Goal: Task Accomplishment & Management: Manage account settings

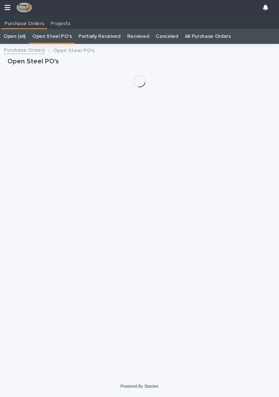
scroll to position [0, 3]
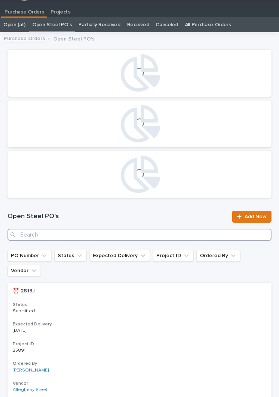
click at [136, 239] on input "Search" at bounding box center [139, 235] width 264 height 12
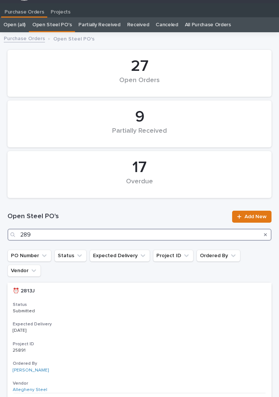
type input "2897"
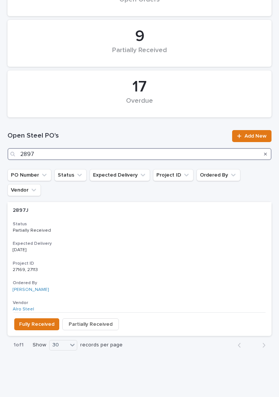
scroll to position [92, 0]
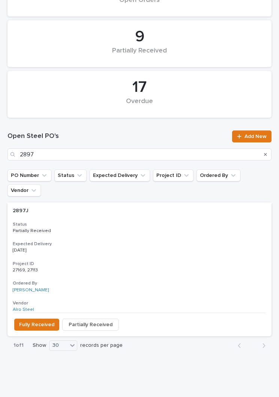
click at [156, 218] on div "2897J 2897J Status Partially Received Expected Delivery [DATE] Project ID 27169…" at bounding box center [139, 257] width 264 height 110
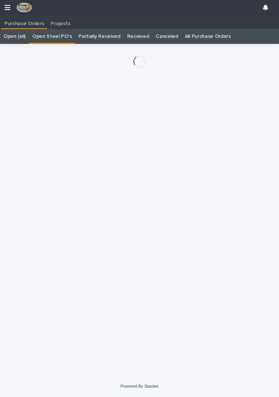
scroll to position [12, 0]
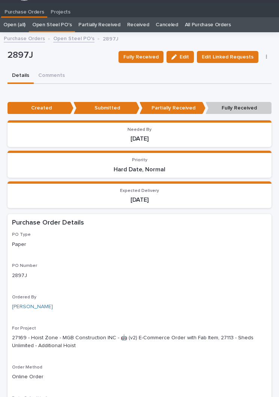
click at [146, 52] on span "Fully Received" at bounding box center [140, 56] width 35 height 9
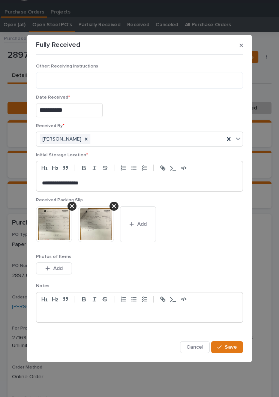
click at [144, 224] on span "Add" at bounding box center [141, 224] width 9 height 7
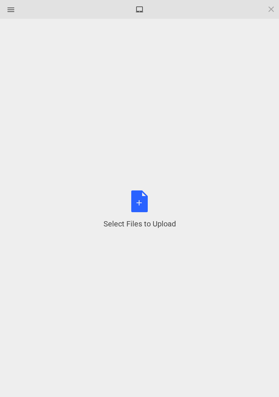
click at [145, 206] on div "Select Files to Upload or Drag and Drop, Copy and Paste Files" at bounding box center [139, 209] width 72 height 39
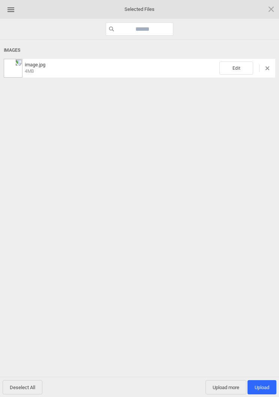
click at [244, 64] on span "Edit" at bounding box center [236, 67] width 34 height 13
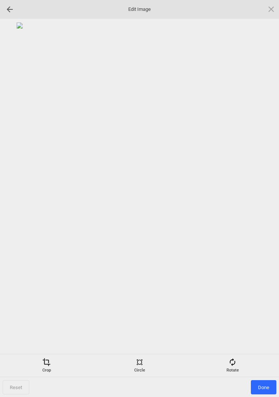
click at [234, 367] on div "Rotate" at bounding box center [232, 365] width 89 height 15
click at [263, 192] on div at bounding box center [262, 198] width 19 height 19
click at [260, 193] on div at bounding box center [262, 198] width 19 height 19
click at [263, 193] on div at bounding box center [262, 198] width 19 height 19
click at [267, 199] on div at bounding box center [262, 198] width 19 height 19
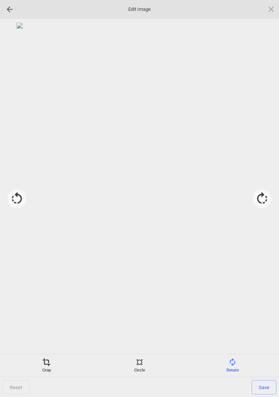
click at [44, 365] on span at bounding box center [46, 362] width 8 height 8
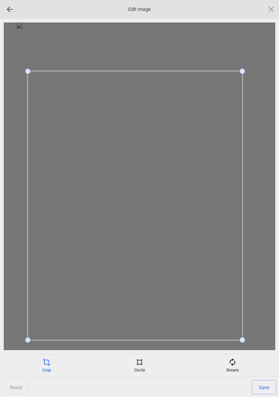
click at [266, 386] on span "Save" at bounding box center [263, 387] width 25 height 14
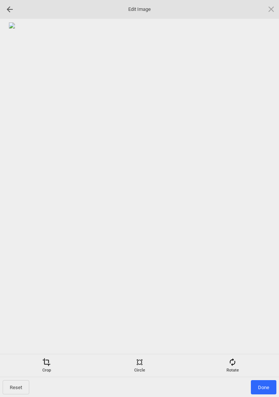
click at [264, 388] on span "Done" at bounding box center [263, 387] width 25 height 14
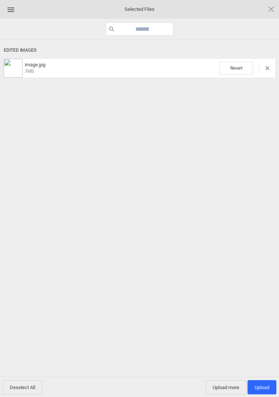
click at [266, 388] on span "Upload 1" at bounding box center [261, 387] width 15 height 6
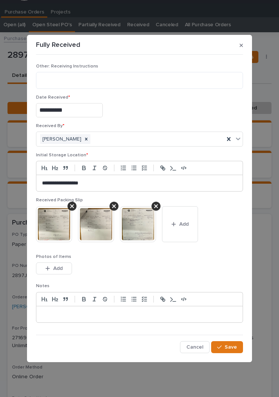
click at [234, 345] on span "Save" at bounding box center [230, 347] width 12 height 7
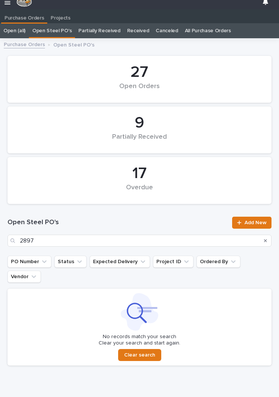
scroll to position [12, 0]
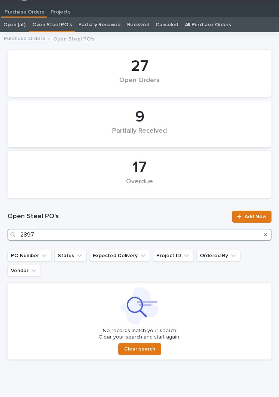
click at [127, 234] on input "2897" at bounding box center [139, 235] width 264 height 12
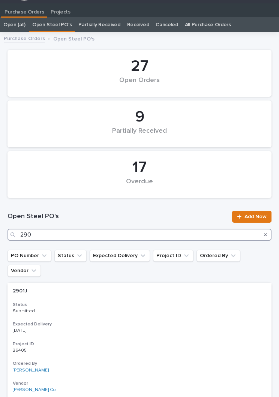
type input "2902"
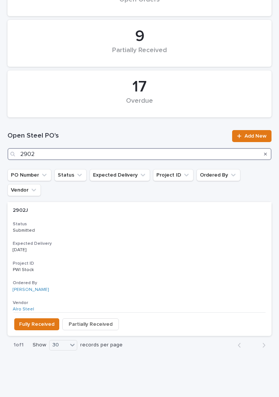
scroll to position [92, 0]
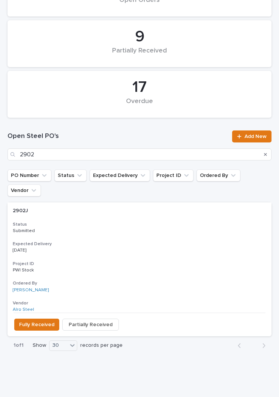
click at [135, 222] on div "2902J 2902J Status Submitted Expected Delivery [DATE] Project ID PWI Stock PWI …" at bounding box center [139, 257] width 264 height 110
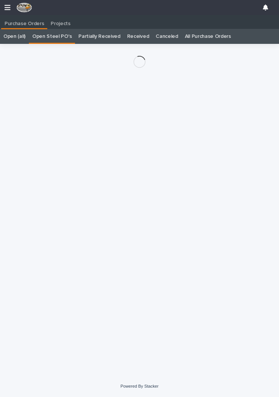
scroll to position [12, 0]
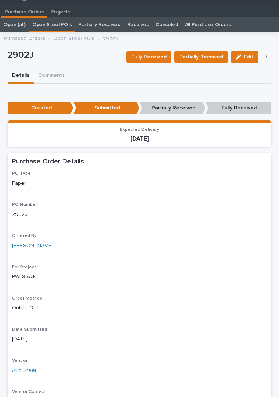
click at [160, 62] on button "Fully Received" at bounding box center [148, 57] width 45 height 12
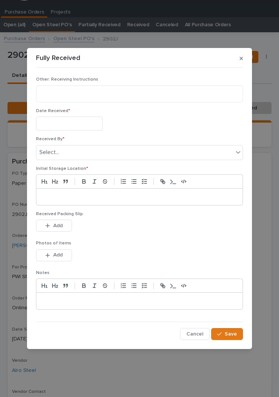
click at [79, 123] on input "text" at bounding box center [69, 124] width 67 height 14
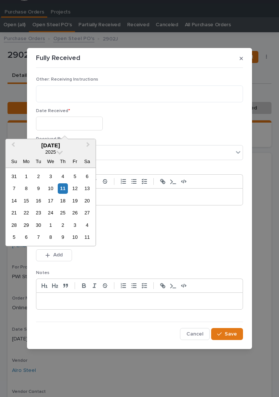
click at [67, 186] on div "11" at bounding box center [63, 188] width 10 height 10
type input "**********"
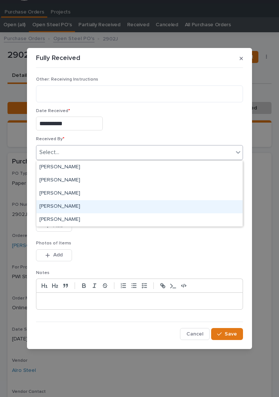
click at [94, 207] on div "[PERSON_NAME]" at bounding box center [139, 206] width 206 height 13
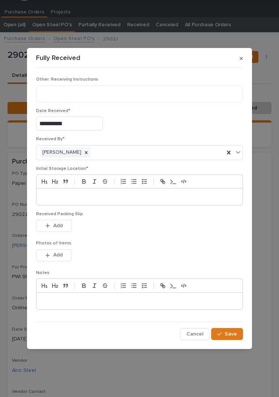
click at [146, 196] on p at bounding box center [139, 196] width 195 height 7
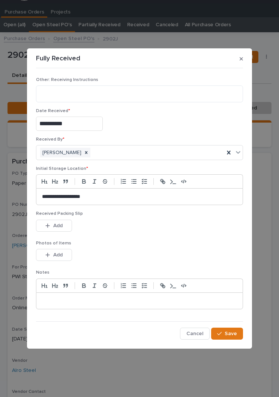
click at [141, 238] on div "Received Packing Slip This file cannot be opened Download File Add" at bounding box center [139, 225] width 207 height 29
click at [148, 240] on div "Received Packing Slip This file cannot be opened Download File Add" at bounding box center [139, 225] width 207 height 29
click at [51, 222] on button "Add" at bounding box center [54, 226] width 36 height 12
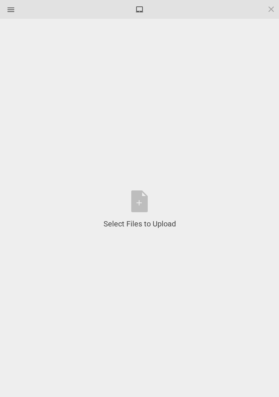
click at [138, 215] on div "Select Files to Upload or Drag and Drop, Copy and Paste Files" at bounding box center [139, 209] width 72 height 39
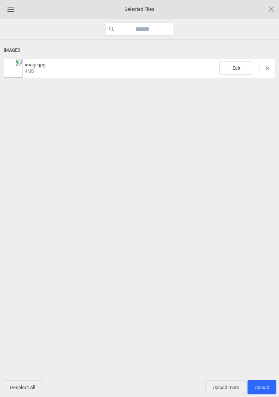
click at [241, 69] on span "Edit" at bounding box center [236, 67] width 34 height 13
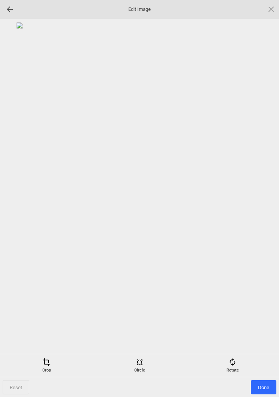
click at [238, 371] on div "Rotate" at bounding box center [232, 365] width 89 height 15
click at [263, 203] on div at bounding box center [262, 198] width 19 height 19
click at [262, 202] on div at bounding box center [262, 198] width 19 height 19
click at [261, 199] on div at bounding box center [262, 198] width 19 height 19
click at [259, 203] on div at bounding box center [262, 198] width 19 height 19
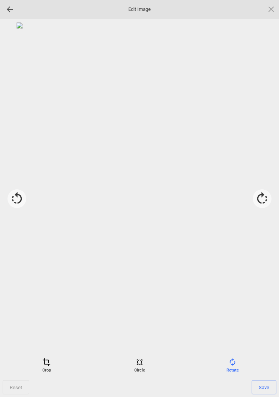
click at [51, 364] on div "Crop" at bounding box center [46, 365] width 89 height 15
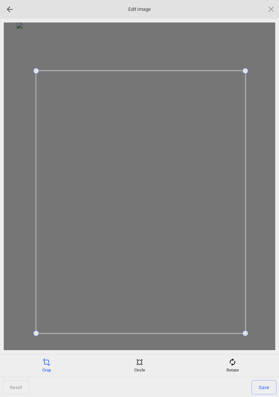
click at [266, 387] on span "Save" at bounding box center [263, 387] width 25 height 14
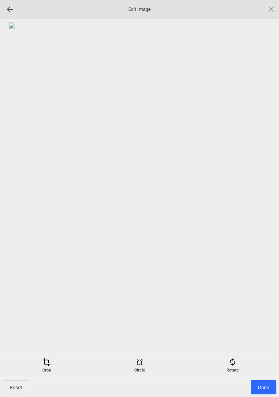
click at [265, 388] on span "Done" at bounding box center [263, 387] width 25 height 14
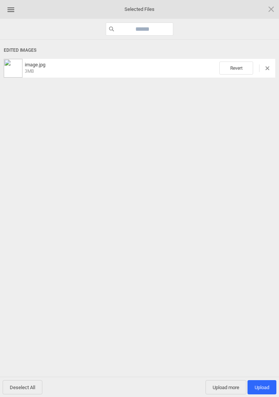
click at [266, 387] on span "Upload 1" at bounding box center [261, 387] width 15 height 6
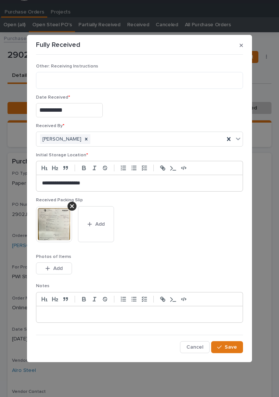
click at [227, 346] on span "Save" at bounding box center [230, 347] width 12 height 7
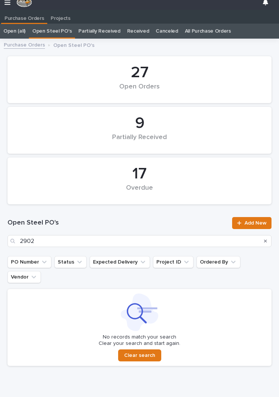
scroll to position [12, 0]
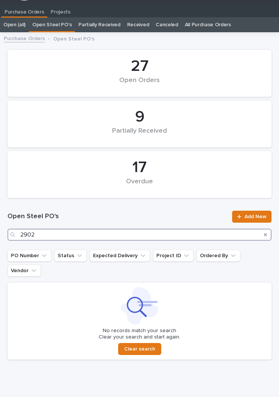
click at [139, 231] on input "2902" at bounding box center [139, 235] width 264 height 12
type input "2"
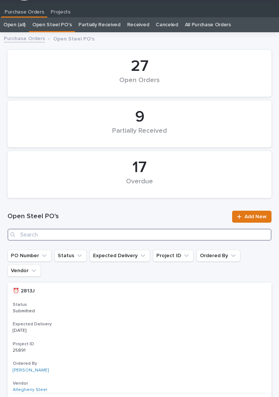
click at [151, 240] on input "Search" at bounding box center [139, 235] width 264 height 12
type input "2856"
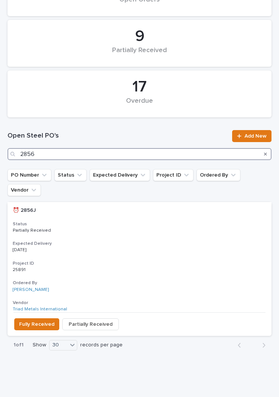
scroll to position [92, 0]
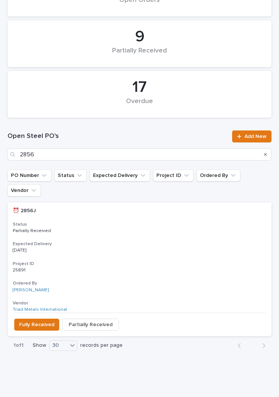
click at [143, 244] on div "⏰ 2856J ⏰ 2856J Status Partially Received Expected Delivery [DATE] Project ID 2…" at bounding box center [139, 257] width 264 height 110
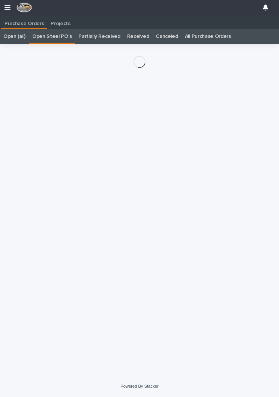
scroll to position [12, 0]
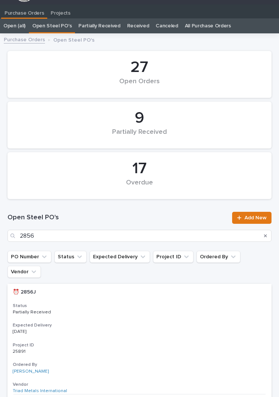
scroll to position [12, 0]
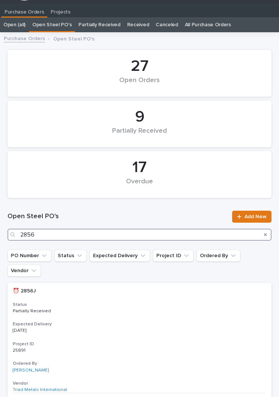
click at [103, 236] on input "2856" at bounding box center [139, 235] width 264 height 12
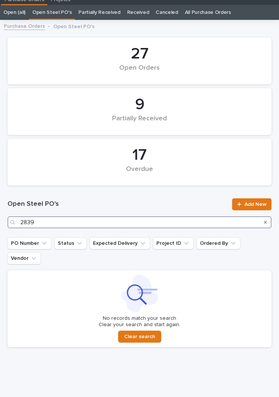
scroll to position [23, 0]
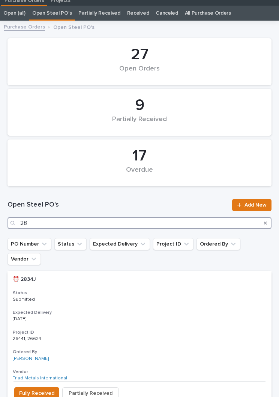
type input "2"
type input "W"
type input "2848"
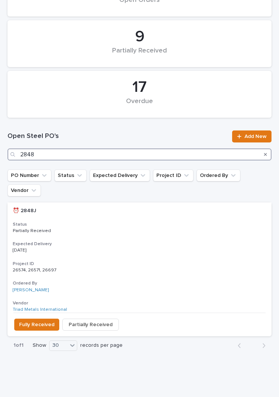
scroll to position [92, 0]
click at [146, 223] on div "⏰ 2848J ⏰ 2848J Status Partially Received Expected Delivery [DATE] Project ID 2…" at bounding box center [139, 257] width 264 height 110
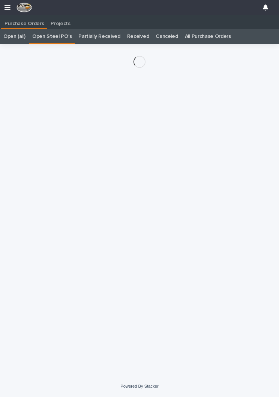
scroll to position [12, 0]
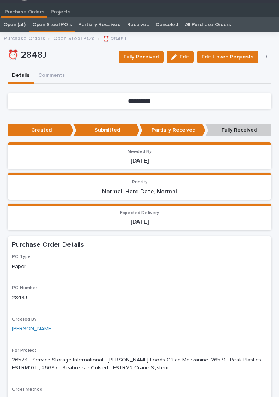
click at [151, 58] on span "Fully Received" at bounding box center [140, 56] width 35 height 9
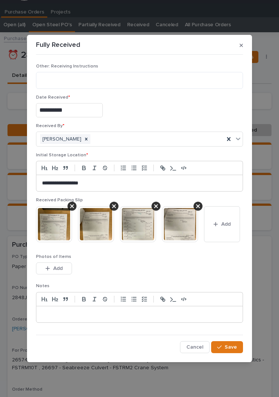
click at [57, 236] on img at bounding box center [54, 224] width 36 height 36
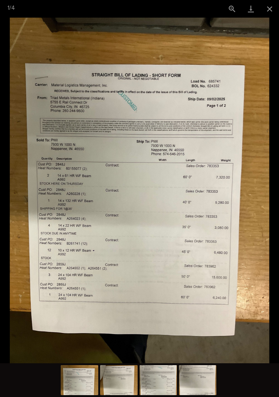
click at [272, 7] on button "Close gallery" at bounding box center [269, 9] width 19 height 18
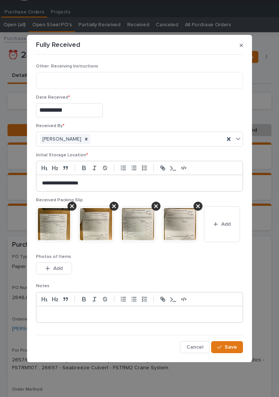
click at [224, 228] on button "Add" at bounding box center [222, 224] width 36 height 36
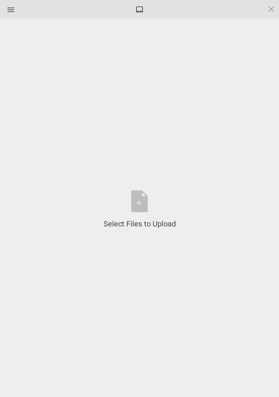
click at [145, 201] on div "Select Files to Upload or Drag and Drop, Copy and Paste Files" at bounding box center [139, 209] width 72 height 39
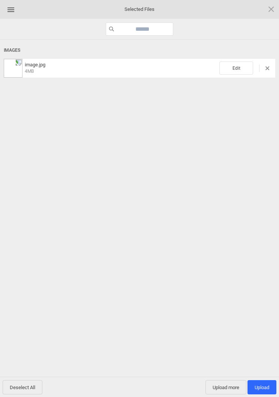
click at [237, 70] on span "Edit" at bounding box center [236, 67] width 34 height 13
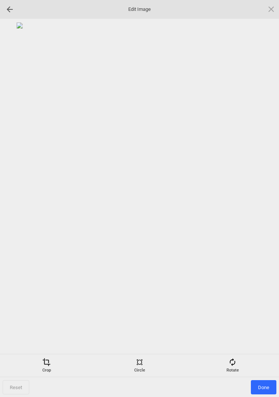
click at [239, 369] on div "Rotate" at bounding box center [232, 365] width 89 height 15
click at [265, 201] on div at bounding box center [262, 198] width 19 height 19
click at [265, 200] on div at bounding box center [262, 198] width 19 height 19
click at [264, 202] on div at bounding box center [262, 198] width 19 height 19
click at [263, 199] on div at bounding box center [262, 198] width 19 height 19
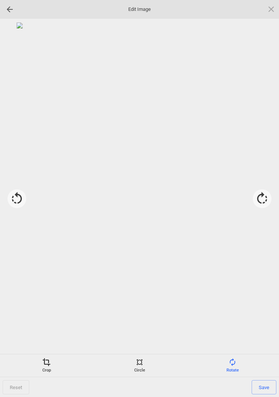
click at [44, 368] on div "Crop" at bounding box center [46, 365] width 89 height 15
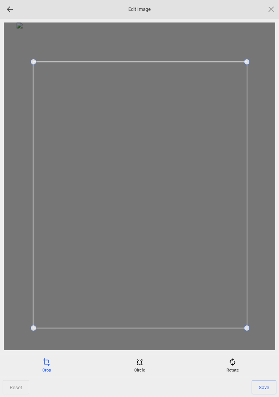
click at [265, 387] on span "Save" at bounding box center [263, 387] width 25 height 14
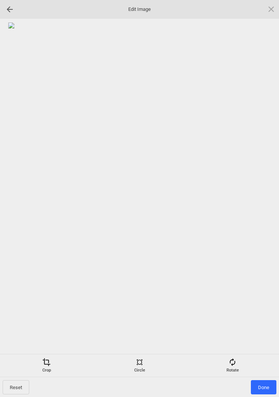
click at [264, 382] on span "Done" at bounding box center [263, 387] width 25 height 14
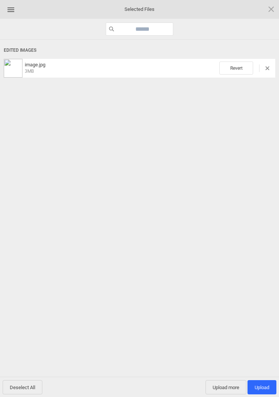
click at [226, 387] on span "Upload more" at bounding box center [225, 387] width 41 height 14
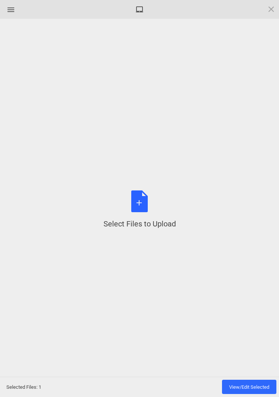
click at [143, 198] on div "Select Files to Upload or Drag and Drop, Copy and Paste Files" at bounding box center [139, 209] width 72 height 39
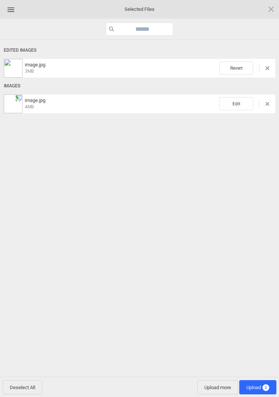
click at [238, 101] on span "Edit" at bounding box center [236, 103] width 34 height 13
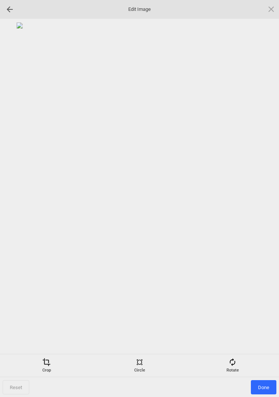
click at [235, 363] on span at bounding box center [232, 362] width 8 height 8
click at [258, 207] on div at bounding box center [262, 198] width 19 height 19
click at [266, 200] on div at bounding box center [262, 198] width 19 height 19
click at [264, 202] on div at bounding box center [262, 198] width 19 height 19
click at [270, 195] on div at bounding box center [262, 198] width 19 height 19
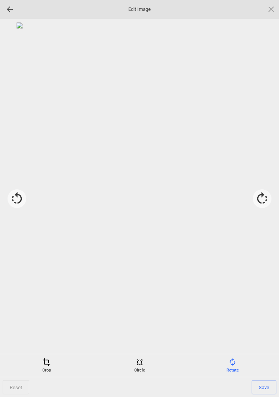
click at [43, 368] on div "Crop" at bounding box center [46, 365] width 89 height 15
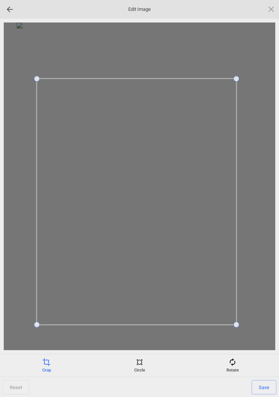
click at [271, 387] on span "Save" at bounding box center [263, 387] width 25 height 14
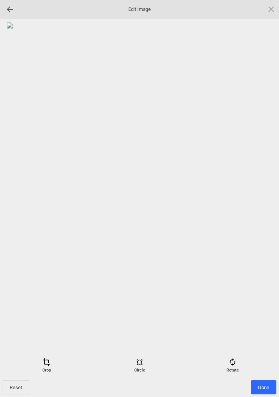
click at [264, 389] on span "Done" at bounding box center [263, 387] width 25 height 14
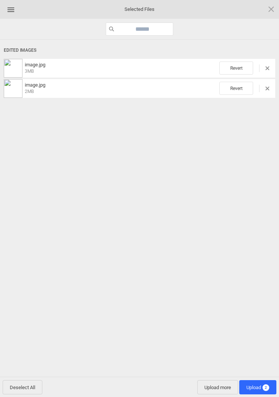
click at [261, 389] on span "Upload 2" at bounding box center [257, 387] width 23 height 6
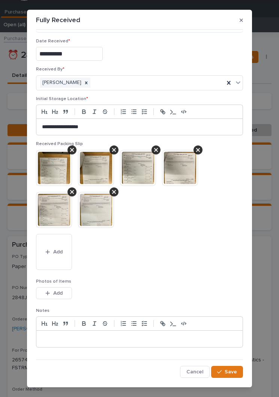
scroll to position [30, 0]
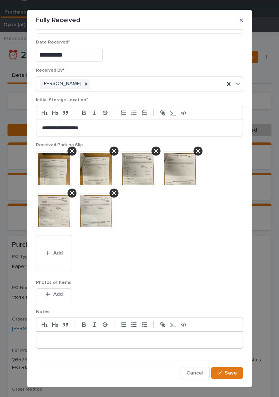
click at [230, 371] on span "Save" at bounding box center [230, 372] width 12 height 7
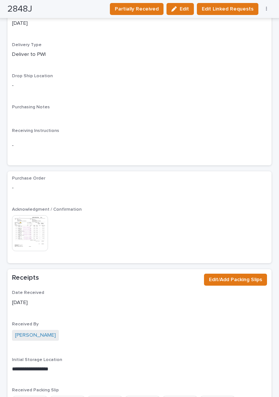
scroll to position [501, 0]
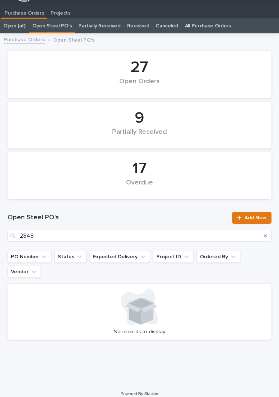
scroll to position [12, 0]
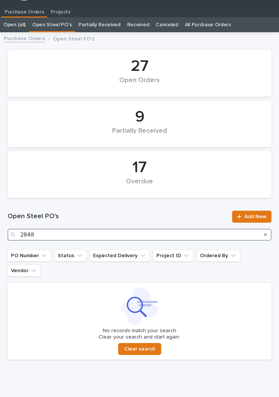
click at [134, 237] on input "2848" at bounding box center [139, 235] width 264 height 12
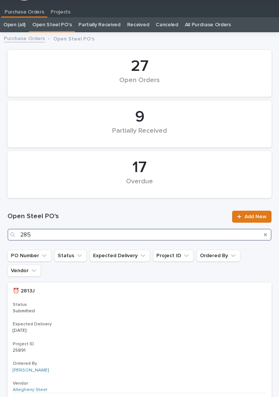
type input "2856"
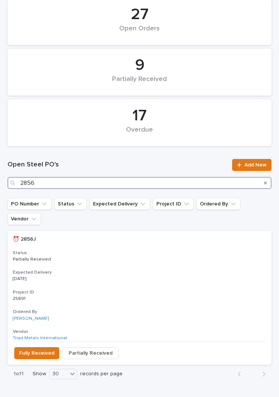
scroll to position [63, 0]
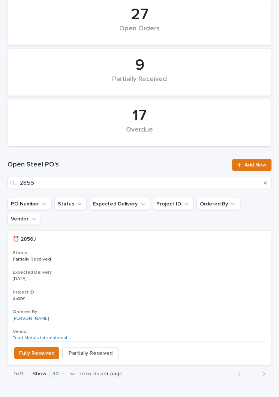
click at [151, 257] on p "Partially Received" at bounding box center [139, 259] width 253 height 5
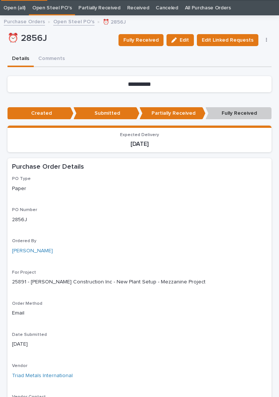
scroll to position [29, 0]
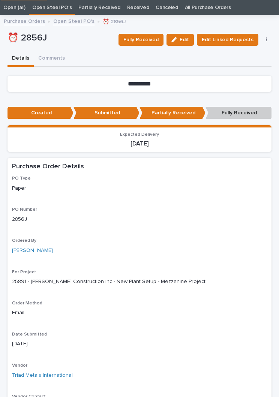
click at [142, 40] on span "Fully Received" at bounding box center [140, 39] width 35 height 9
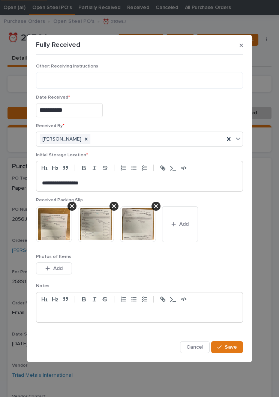
click at [188, 222] on button "Add" at bounding box center [180, 224] width 36 height 36
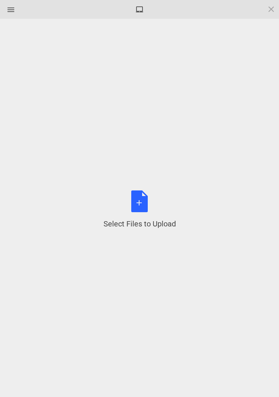
click at [150, 203] on div "Select Files to Upload or Drag and Drop, Copy and Paste Files" at bounding box center [139, 209] width 72 height 39
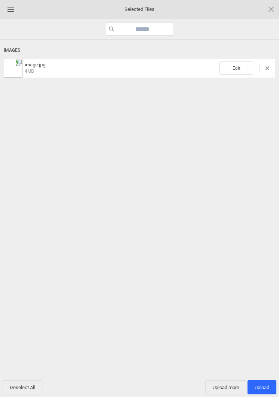
click at [240, 67] on span "Edit" at bounding box center [236, 67] width 34 height 13
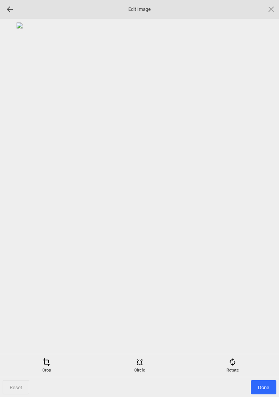
click at [236, 360] on span at bounding box center [232, 362] width 8 height 8
click at [263, 196] on div at bounding box center [262, 198] width 19 height 19
click at [264, 197] on div at bounding box center [262, 198] width 19 height 19
click at [263, 196] on div at bounding box center [262, 198] width 19 height 19
click at [264, 197] on div at bounding box center [262, 198] width 19 height 19
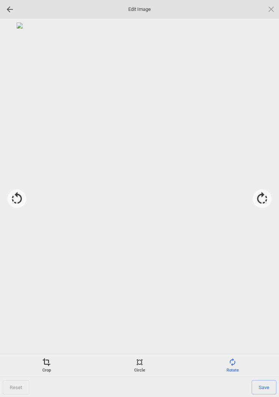
click at [49, 368] on div "Crop" at bounding box center [46, 365] width 89 height 15
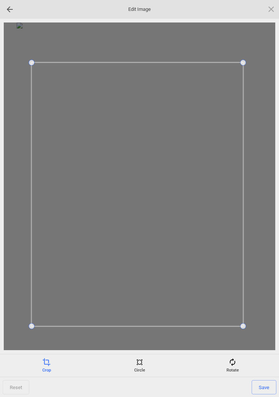
click at [266, 387] on span "Save" at bounding box center [263, 387] width 25 height 14
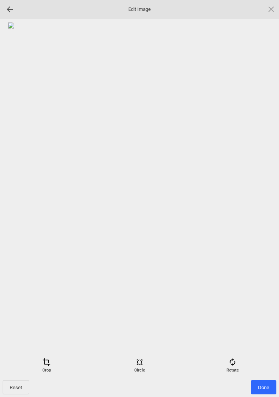
click at [266, 385] on span "Done" at bounding box center [263, 387] width 25 height 14
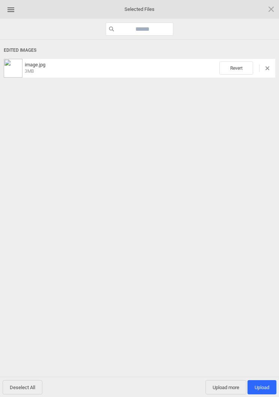
click at [230, 387] on span "Upload more" at bounding box center [225, 387] width 41 height 14
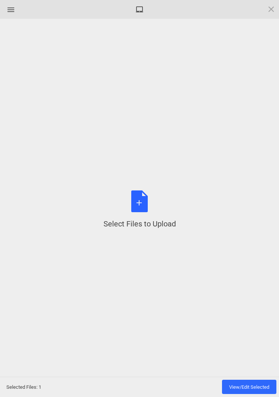
click at [144, 199] on div "Select Files to Upload or Drag and Drop, Copy and Paste Files" at bounding box center [139, 209] width 72 height 39
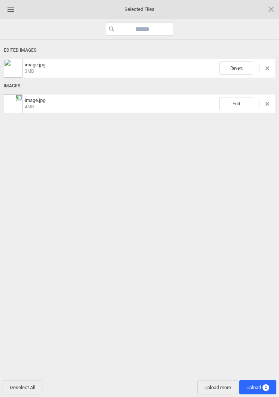
click at [238, 106] on span "Edit" at bounding box center [236, 103] width 34 height 13
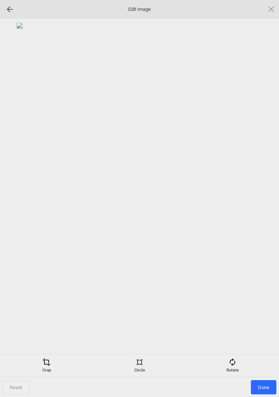
click at [234, 363] on span at bounding box center [232, 362] width 8 height 8
click at [265, 195] on div at bounding box center [262, 198] width 19 height 19
click at [267, 201] on div at bounding box center [262, 198] width 19 height 19
click at [263, 201] on div at bounding box center [262, 198] width 19 height 19
click at [266, 199] on div at bounding box center [262, 198] width 19 height 19
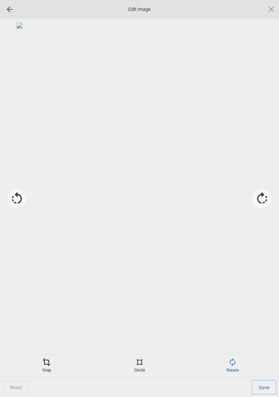
click at [51, 359] on div "Crop" at bounding box center [46, 365] width 89 height 15
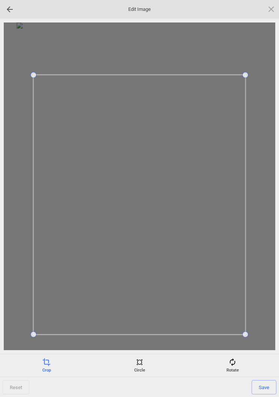
click at [262, 390] on span "Save" at bounding box center [263, 387] width 25 height 14
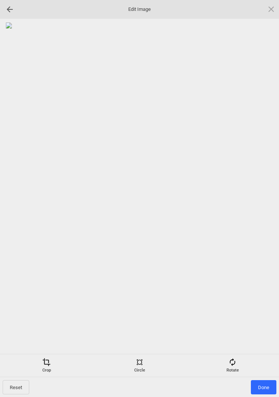
click at [265, 384] on span "Done" at bounding box center [263, 387] width 25 height 14
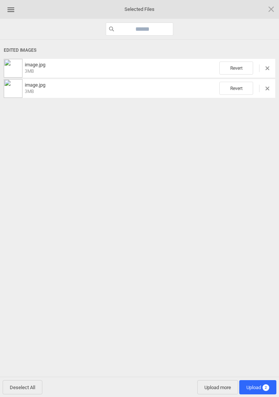
click at [262, 387] on span "2" at bounding box center [265, 387] width 7 height 7
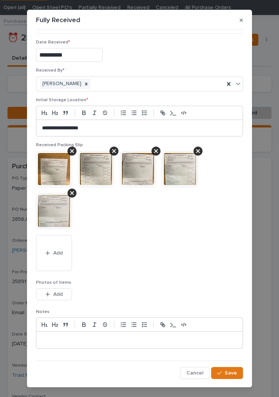
scroll to position [30, 0]
click at [232, 371] on span "Save" at bounding box center [230, 372] width 12 height 7
